Goal: Task Accomplishment & Management: Complete application form

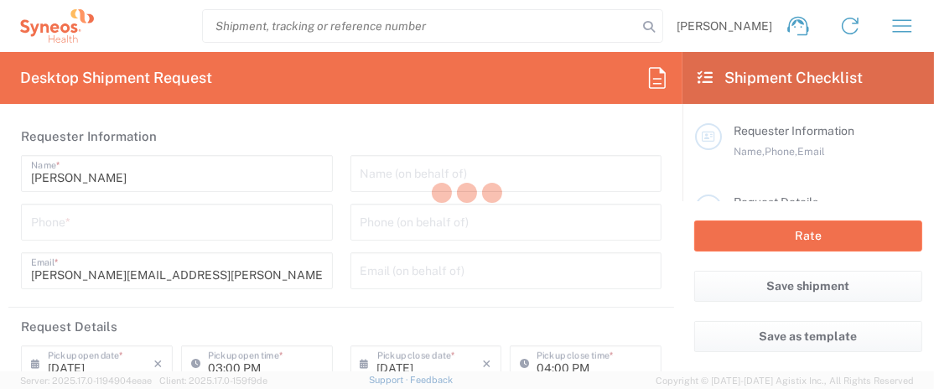
type input "3110"
type input "North Carolina"
type input "United States"
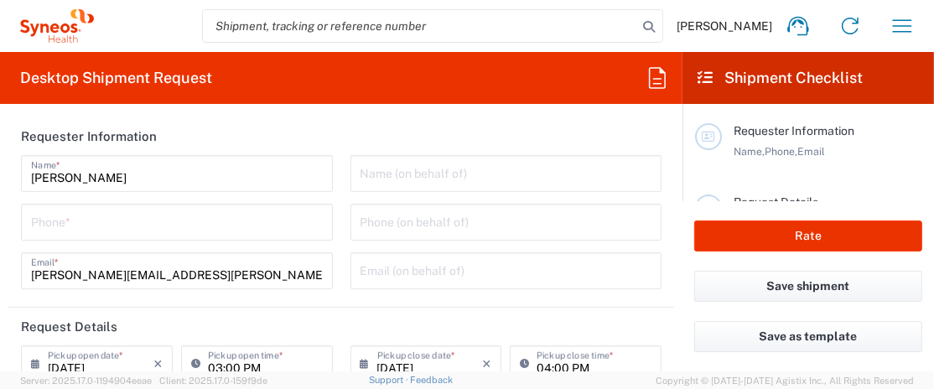
type input "Syneos Health, LLC-Morrisville NC US"
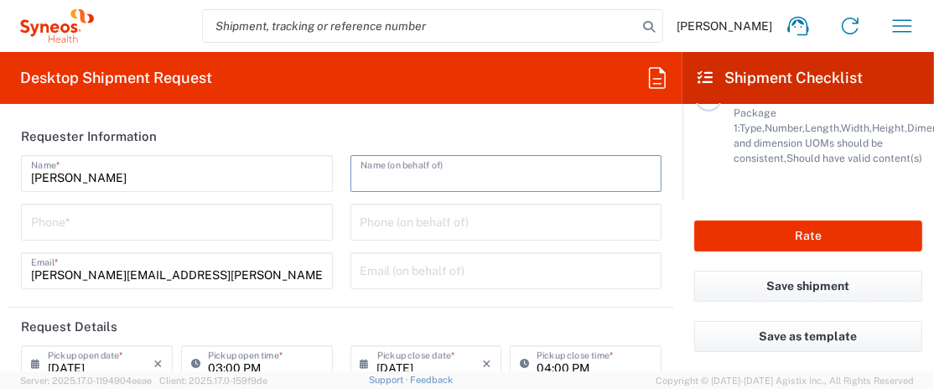
click at [518, 183] on input "text" at bounding box center [507, 172] width 292 height 29
click at [199, 226] on input "tel" at bounding box center [177, 220] width 292 height 29
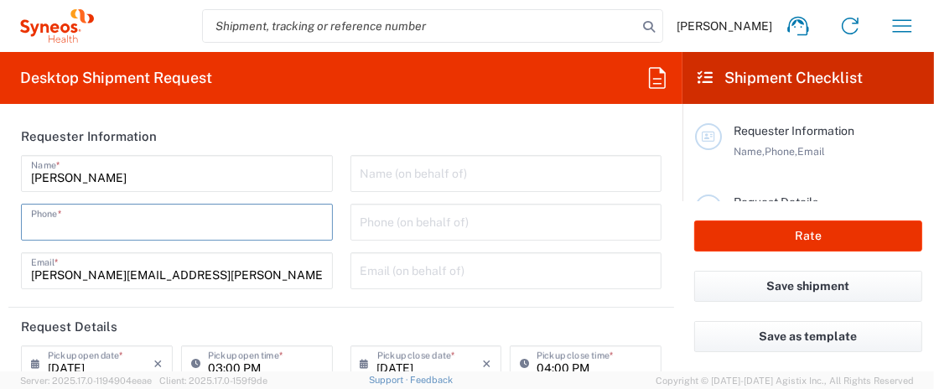
click at [666, 73] on icon at bounding box center [657, 77] width 17 height 21
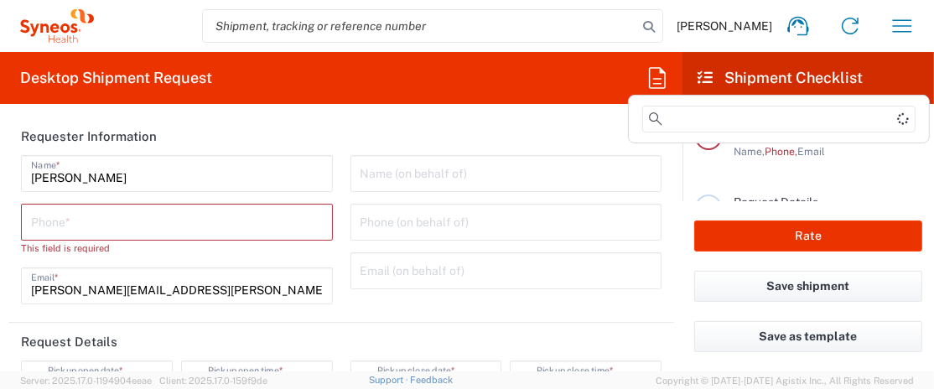
click at [653, 88] on icon at bounding box center [657, 77] width 17 height 21
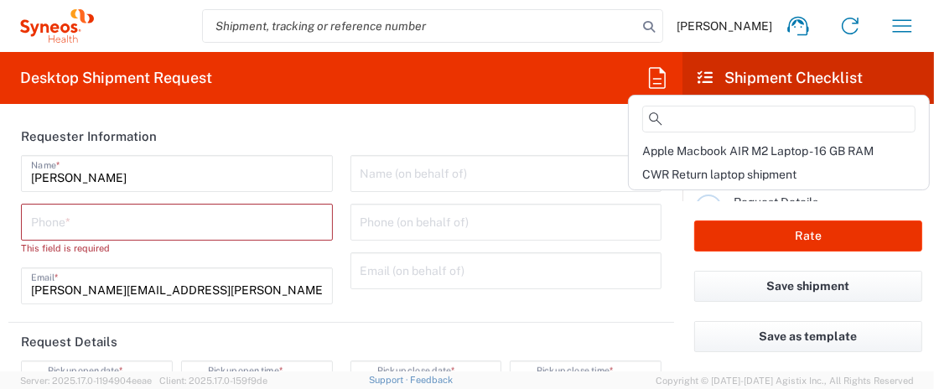
click at [538, 133] on header "Requester Information" at bounding box center [341, 136] width 666 height 38
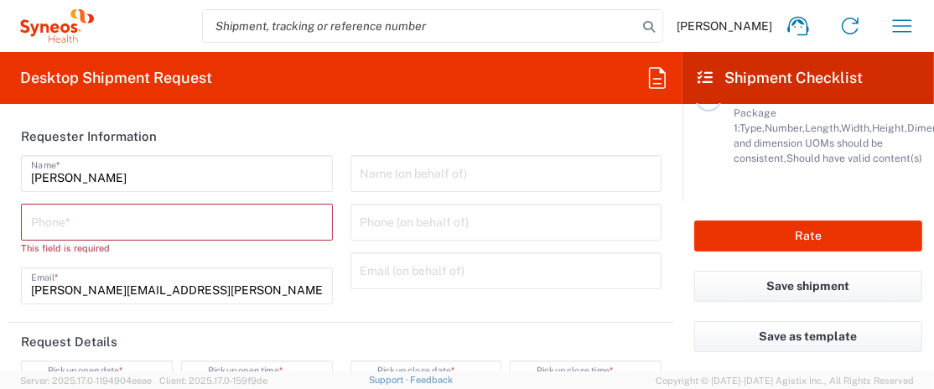
scroll to position [441, 0]
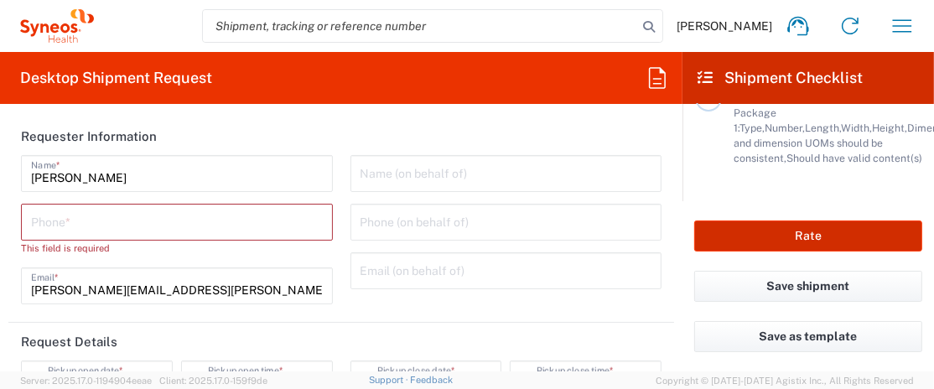
click at [781, 232] on button "Rate" at bounding box center [809, 236] width 228 height 31
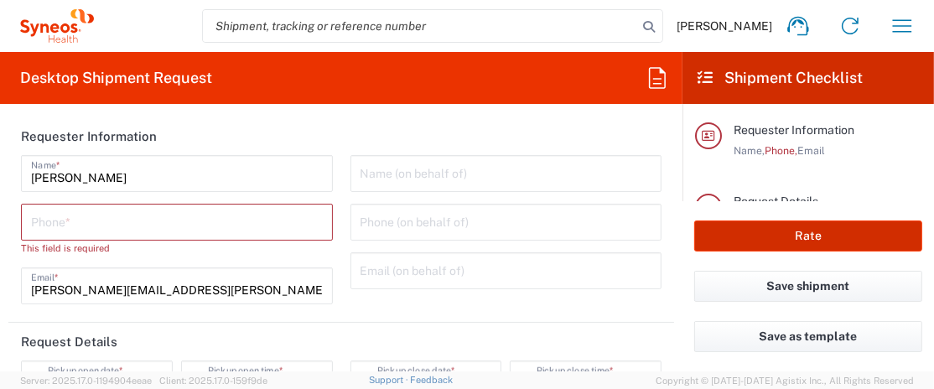
scroll to position [0, 0]
